Goal: Information Seeking & Learning: Learn about a topic

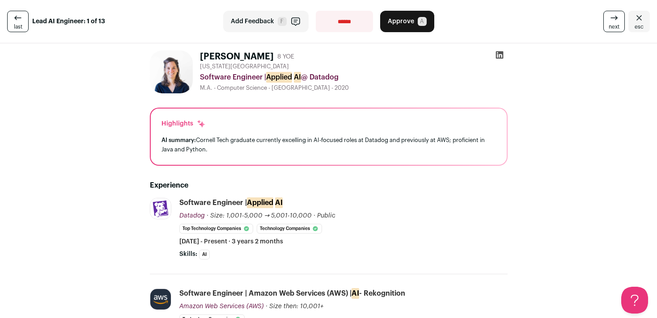
click at [612, 16] on icon at bounding box center [614, 18] width 11 height 11
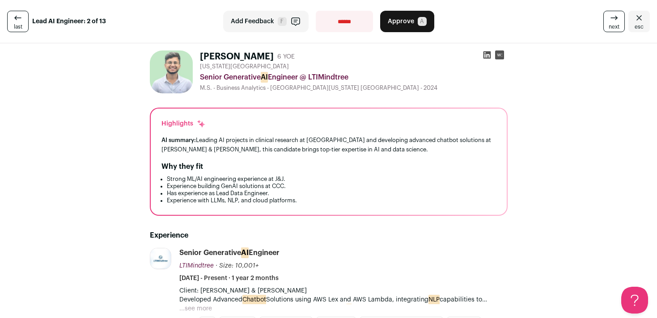
click at [608, 25] on link "next" at bounding box center [613, 21] width 21 height 21
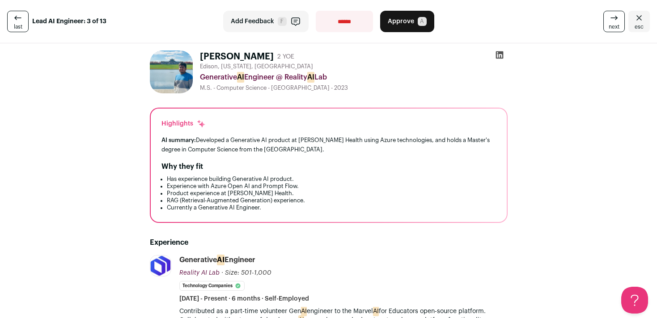
click at [500, 55] on icon at bounding box center [499, 55] width 9 height 9
click at [614, 21] on icon at bounding box center [614, 18] width 11 height 11
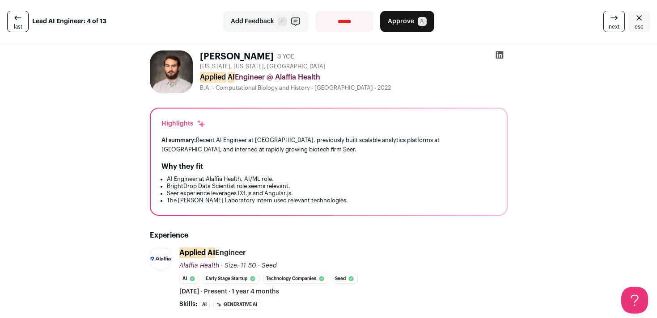
click at [500, 54] on icon at bounding box center [499, 55] width 9 height 9
click at [616, 18] on icon at bounding box center [614, 18] width 11 height 11
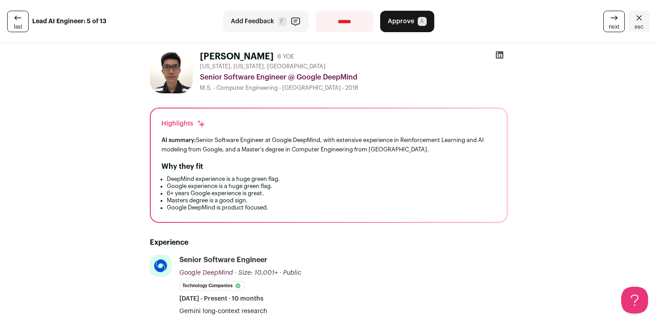
click at [502, 57] on icon at bounding box center [499, 55] width 8 height 8
click at [624, 19] on link "next" at bounding box center [613, 21] width 21 height 21
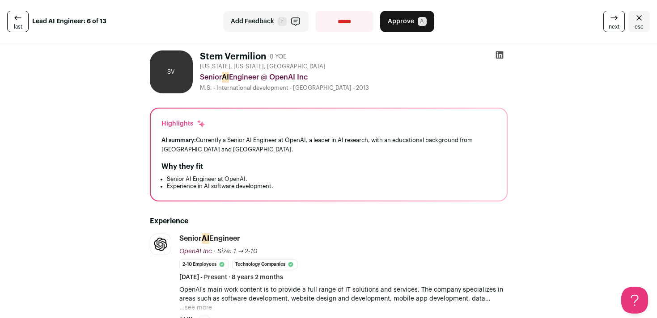
click at [616, 14] on icon at bounding box center [614, 18] width 11 height 11
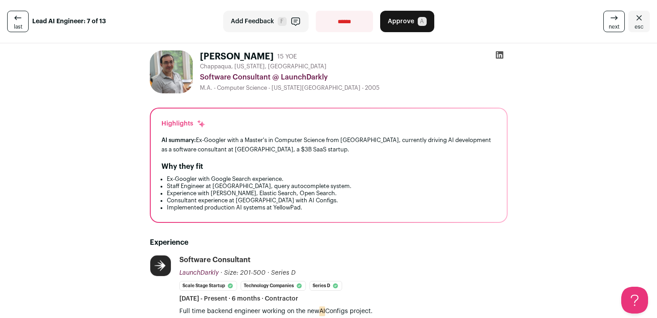
click at [613, 18] on icon at bounding box center [614, 18] width 6 height 0
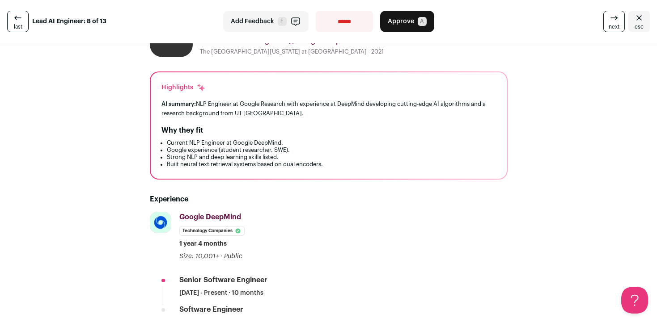
scroll to position [34, 0]
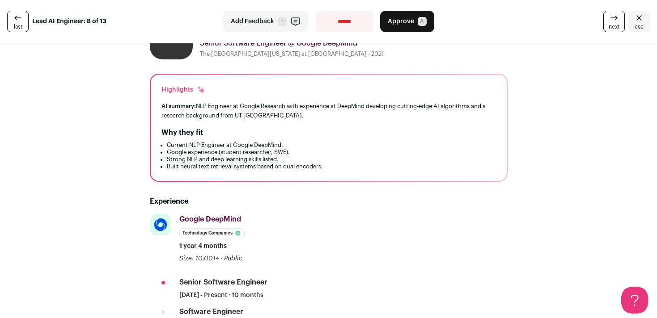
click at [608, 15] on link "next" at bounding box center [613, 21] width 21 height 21
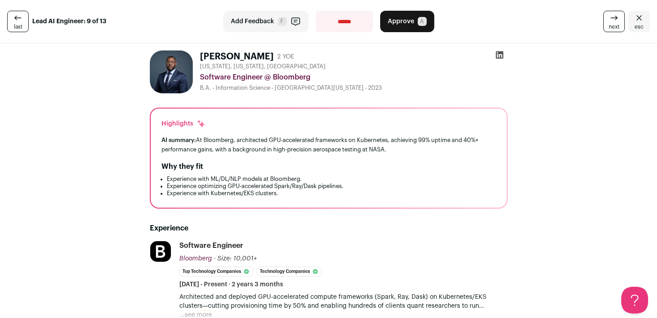
click at [609, 13] on link "next" at bounding box center [613, 21] width 21 height 21
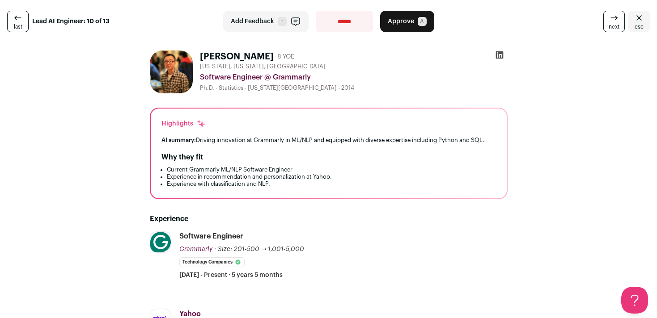
click at [500, 55] on icon at bounding box center [499, 55] width 9 height 9
click at [607, 13] on link "next" at bounding box center [613, 21] width 21 height 21
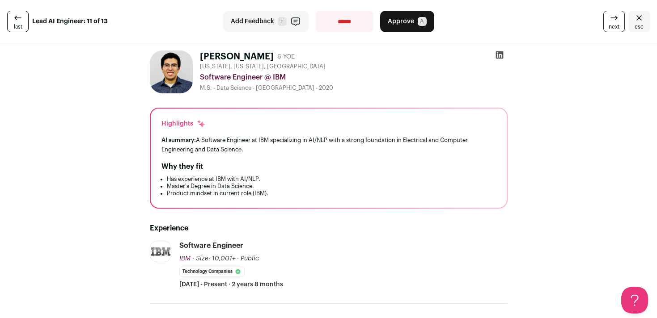
click at [499, 52] on icon at bounding box center [499, 55] width 8 height 8
click at [606, 18] on link "next" at bounding box center [613, 21] width 21 height 21
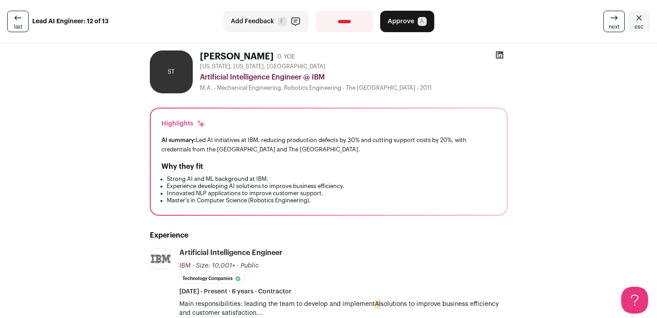
click at [611, 22] on icon at bounding box center [614, 18] width 11 height 11
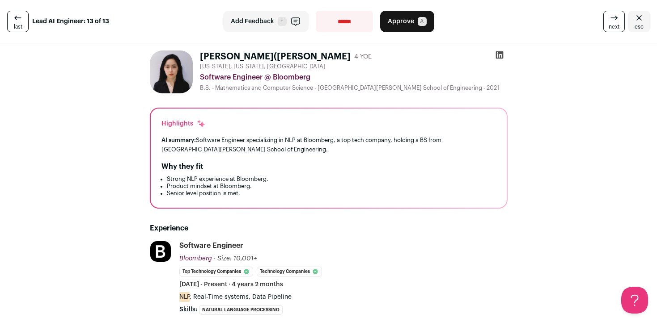
click at [638, 22] on icon "Close" at bounding box center [639, 18] width 11 height 11
